Goal: Task Accomplishment & Management: Manage account settings

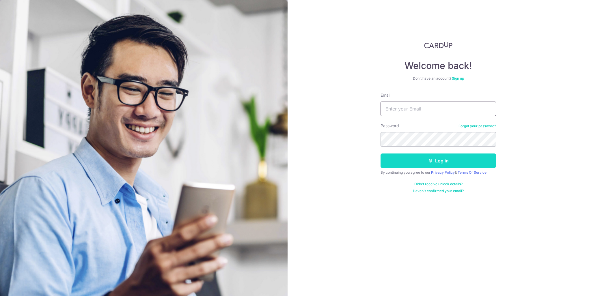
type input "[EMAIL_ADDRESS][DOMAIN_NAME]"
click at [426, 163] on button "Log in" at bounding box center [438, 161] width 115 height 14
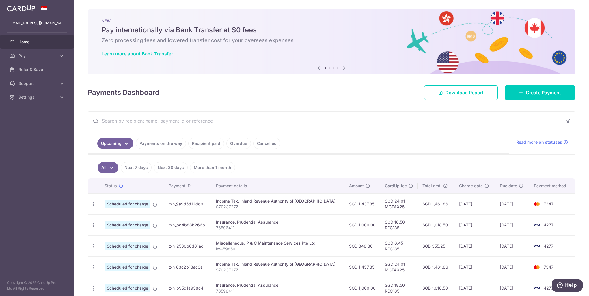
click at [200, 142] on link "Recipient paid" at bounding box center [206, 143] width 36 height 11
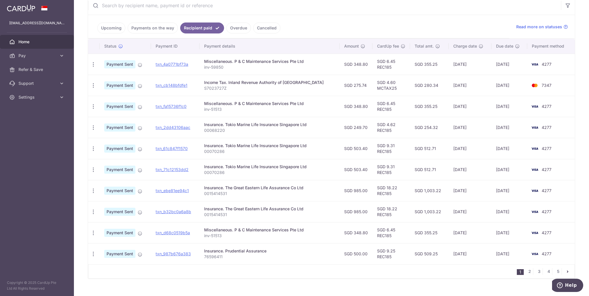
scroll to position [124, 0]
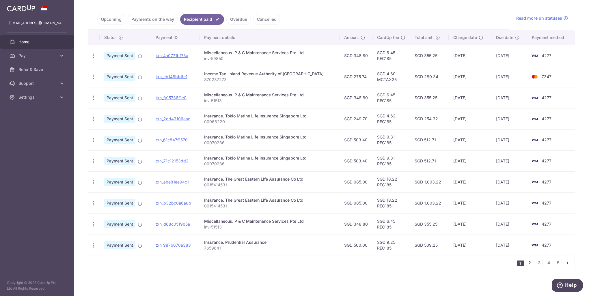
click at [529, 263] on link "2" at bounding box center [529, 263] width 7 height 7
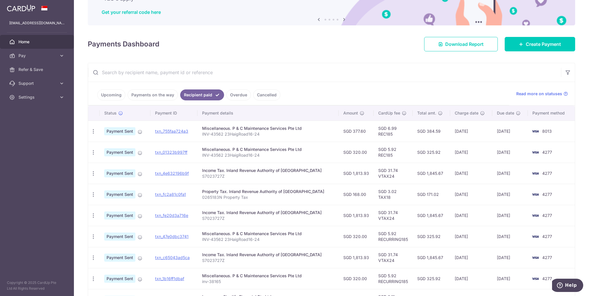
scroll to position [58, 0]
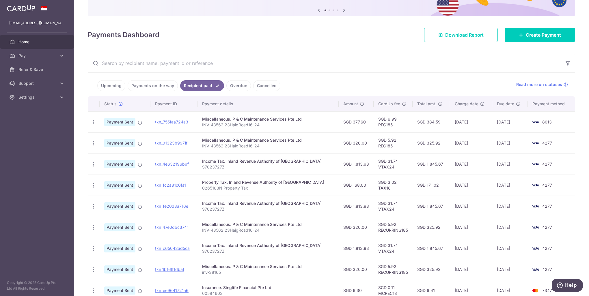
click at [110, 86] on link "Upcoming" at bounding box center [111, 85] width 28 height 11
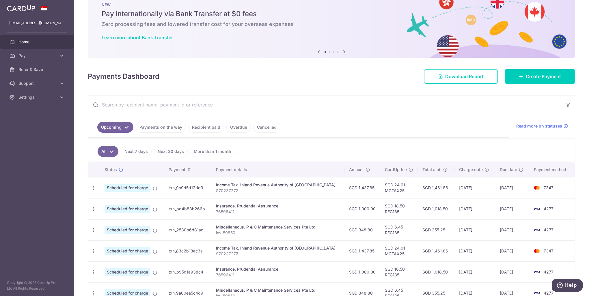
scroll to position [29, 0]
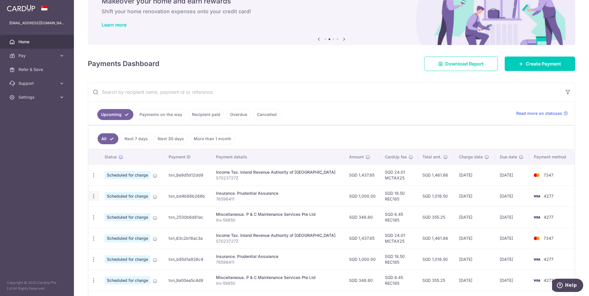
click at [93, 178] on icon "button" at bounding box center [94, 175] width 6 height 6
click at [120, 226] on span "Cancel payment" at bounding box center [124, 226] width 39 height 7
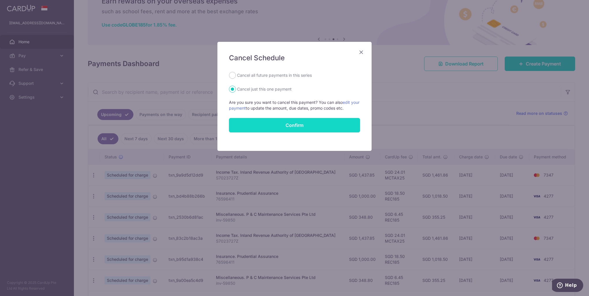
click at [274, 123] on button "Confirm" at bounding box center [294, 125] width 131 height 14
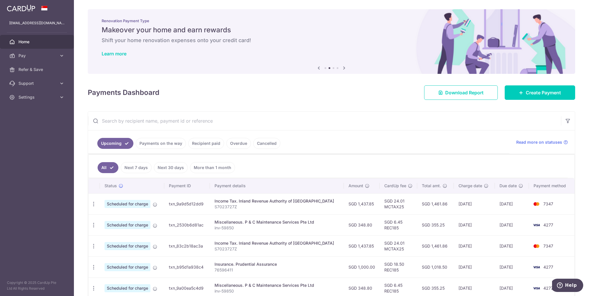
click at [35, 43] on span "Home" at bounding box center [37, 42] width 38 height 6
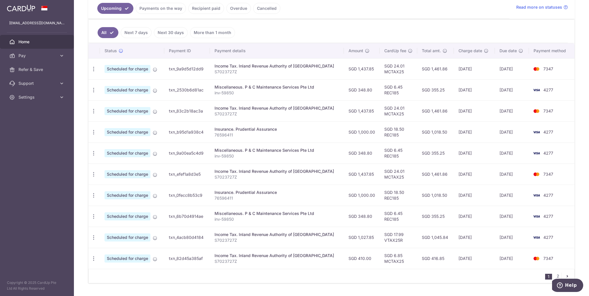
scroll to position [144, 0]
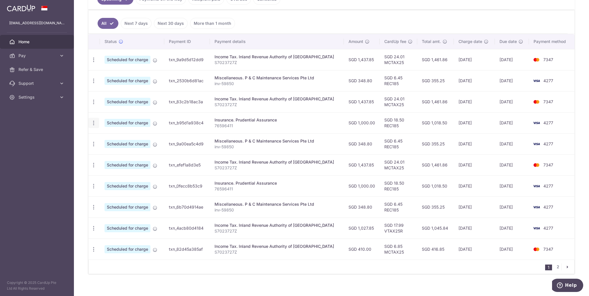
click at [94, 63] on icon "button" at bounding box center [94, 60] width 6 height 6
click at [123, 152] on span "Cancel payment" at bounding box center [124, 153] width 39 height 7
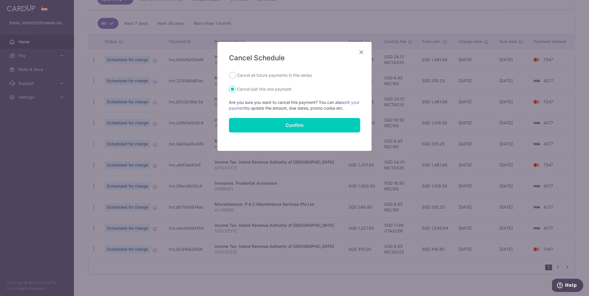
click at [241, 76] on label "Cancel all future payments in this series" at bounding box center [274, 75] width 75 height 7
click at [236, 76] on input "Cancel all future payments in this series" at bounding box center [232, 75] width 7 height 7
radio input "true"
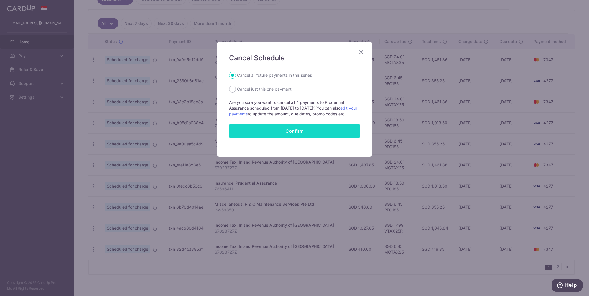
click at [277, 138] on button "Confirm" at bounding box center [294, 131] width 131 height 14
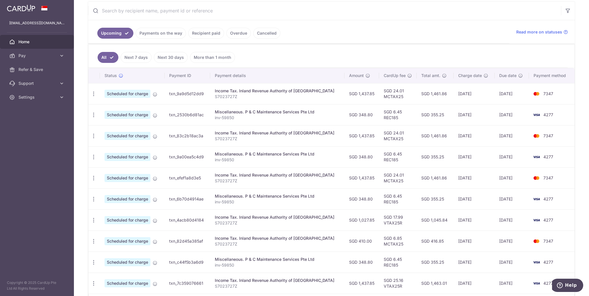
scroll to position [33, 0]
